Goal: Find specific page/section: Find specific page/section

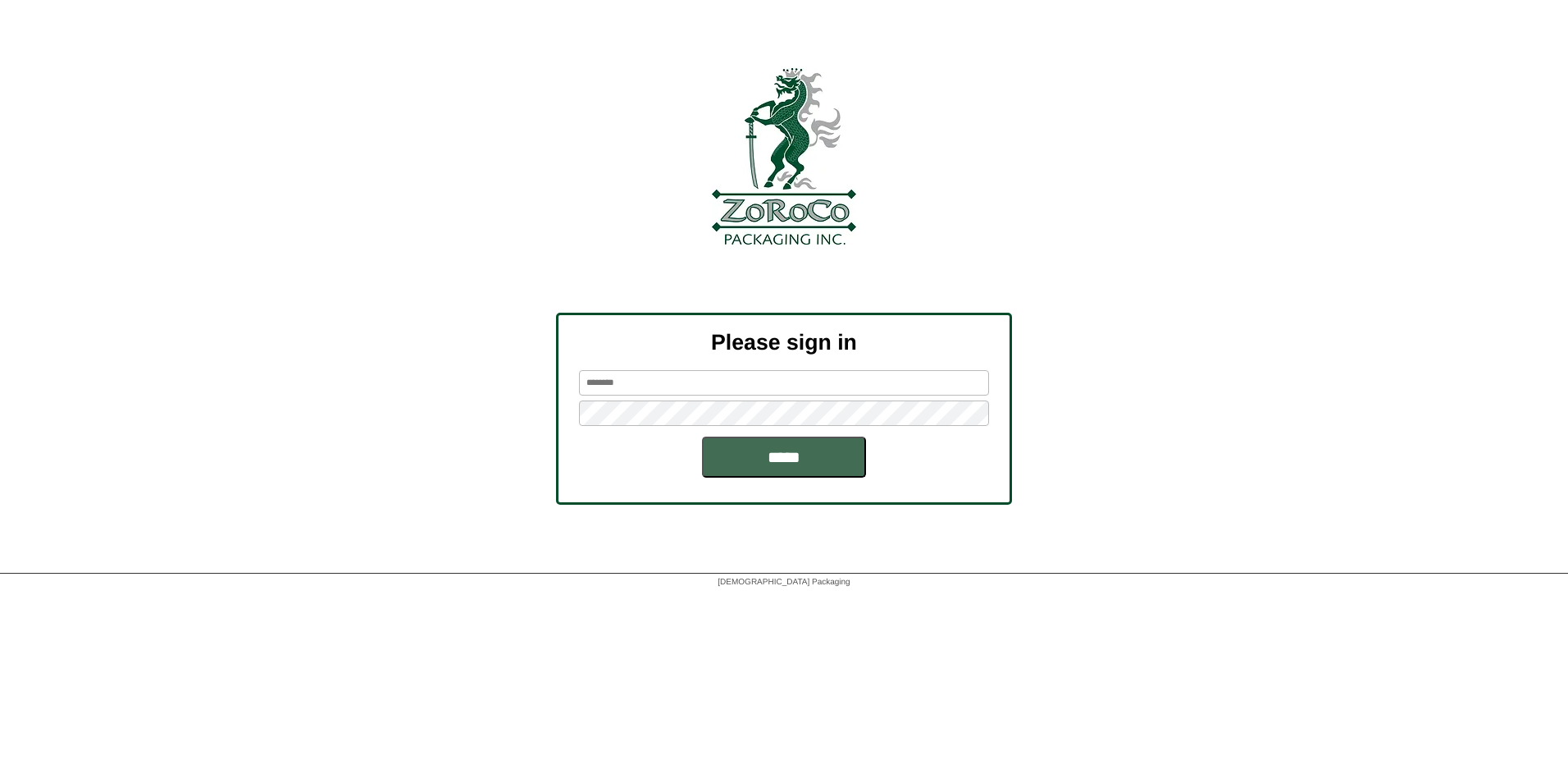
type input "*********"
click at [823, 463] on input "*****" at bounding box center [784, 457] width 164 height 41
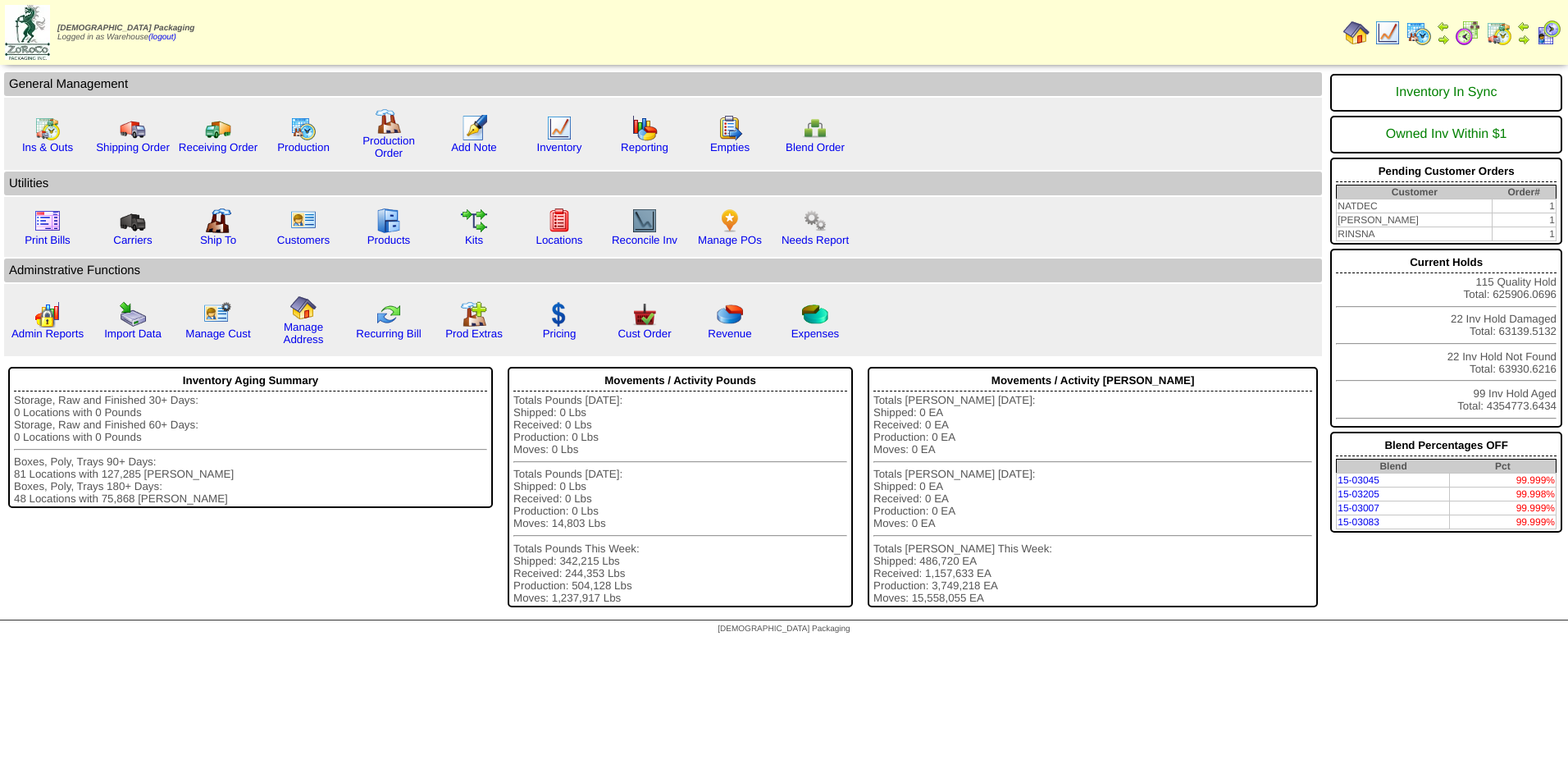
click at [1414, 29] on img at bounding box center [1418, 32] width 26 height 26
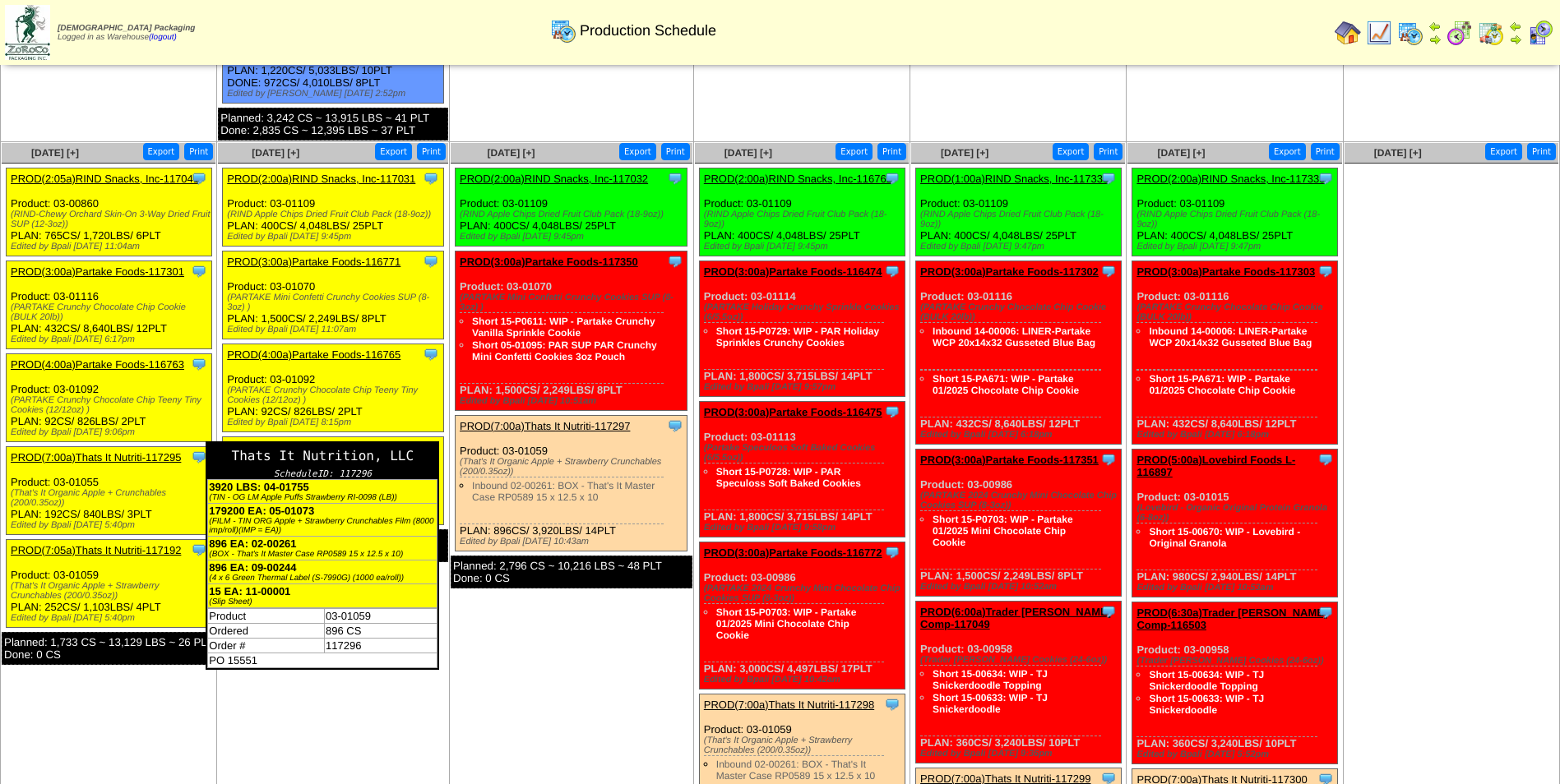
scroll to position [658, 0]
